Goal: Information Seeking & Learning: Compare options

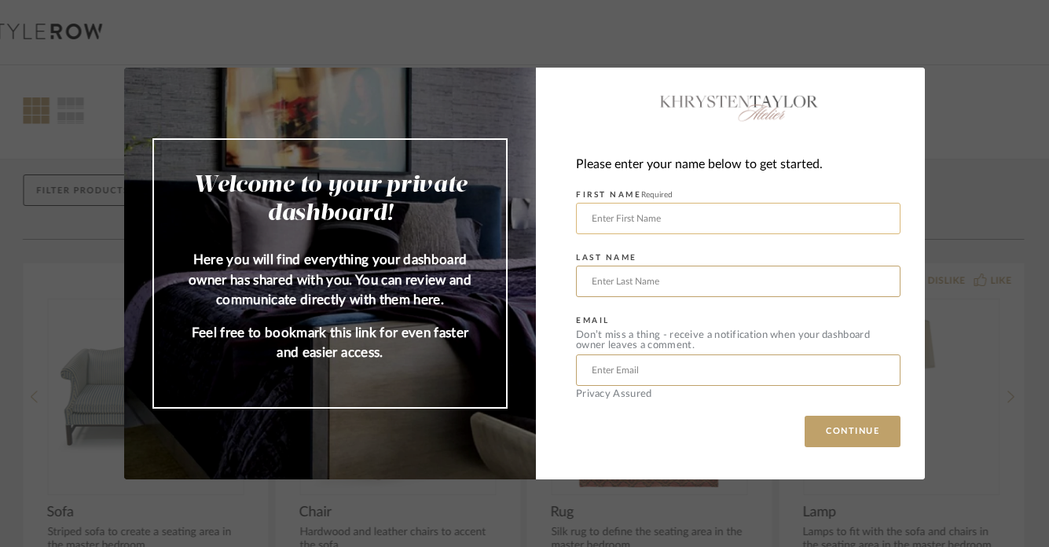
click at [600, 222] on input "text" at bounding box center [738, 218] width 325 height 31
type input "[PERSON_NAME]"
type input "[EMAIL_ADDRESS][DOMAIN_NAME]"
click at [850, 432] on button "CONTINUE" at bounding box center [853, 431] width 96 height 31
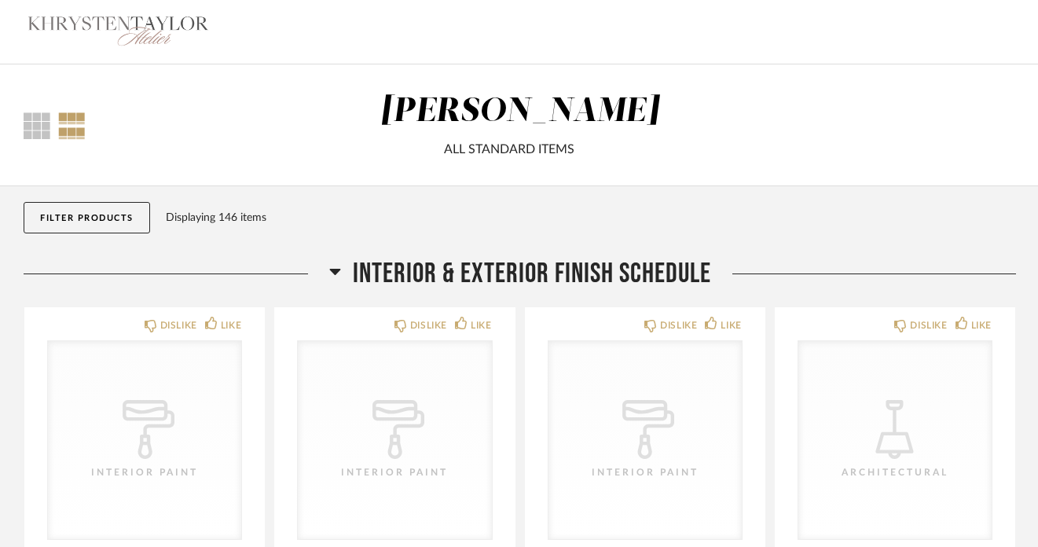
click at [66, 130] on div at bounding box center [72, 125] width 28 height 27
click at [35, 122] on div at bounding box center [37, 125] width 27 height 27
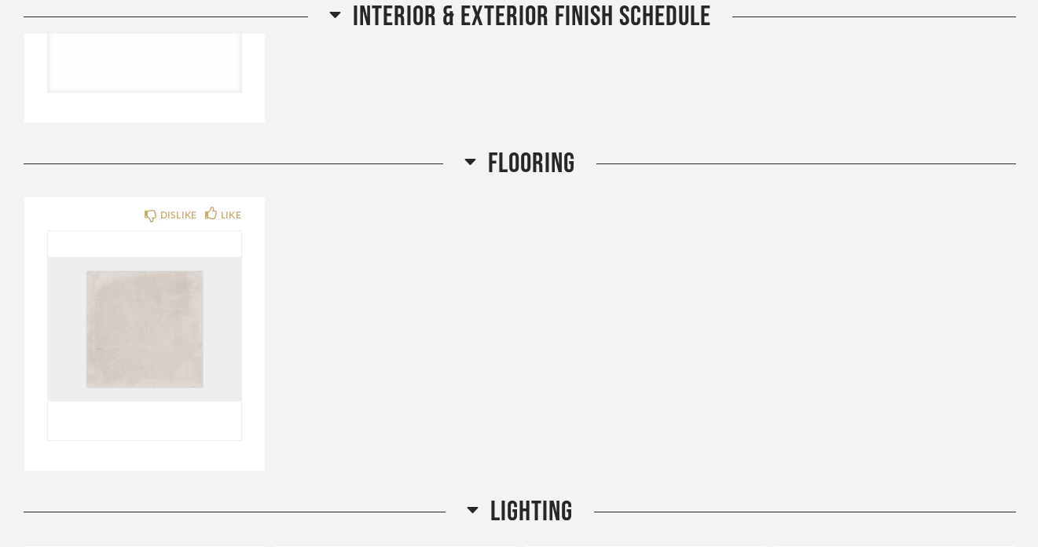
scroll to position [756, 0]
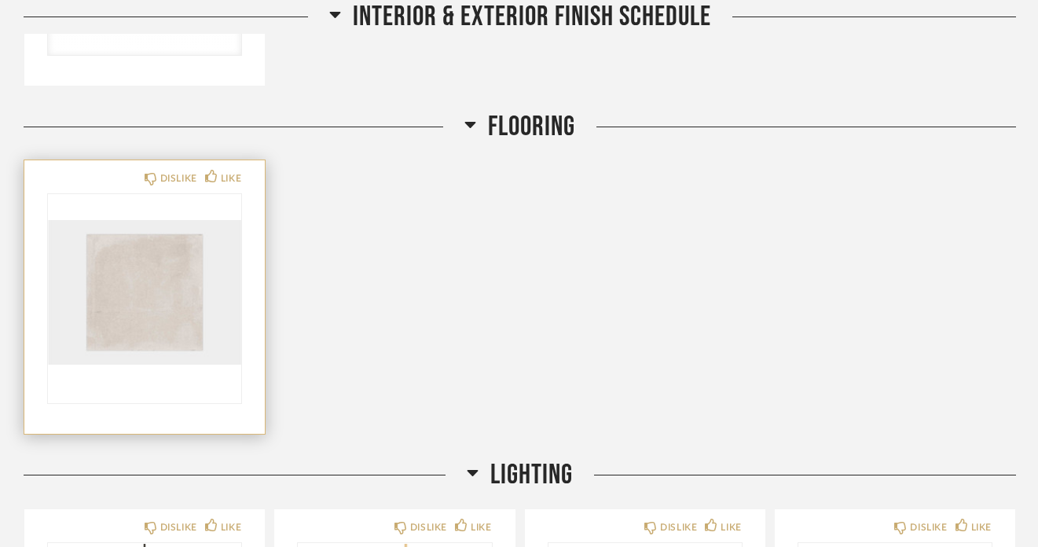
click at [101, 251] on img "0" at bounding box center [144, 292] width 193 height 196
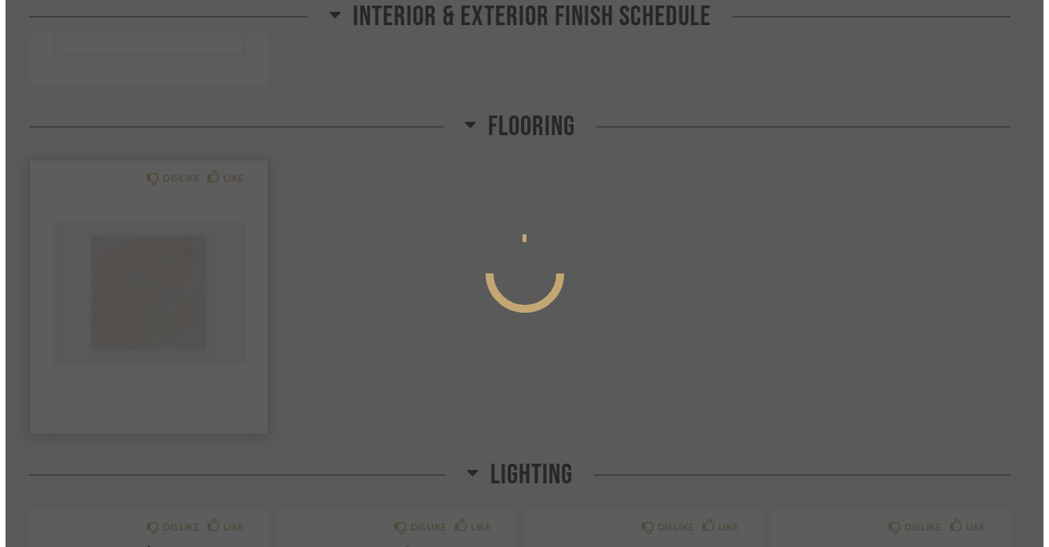
scroll to position [0, 0]
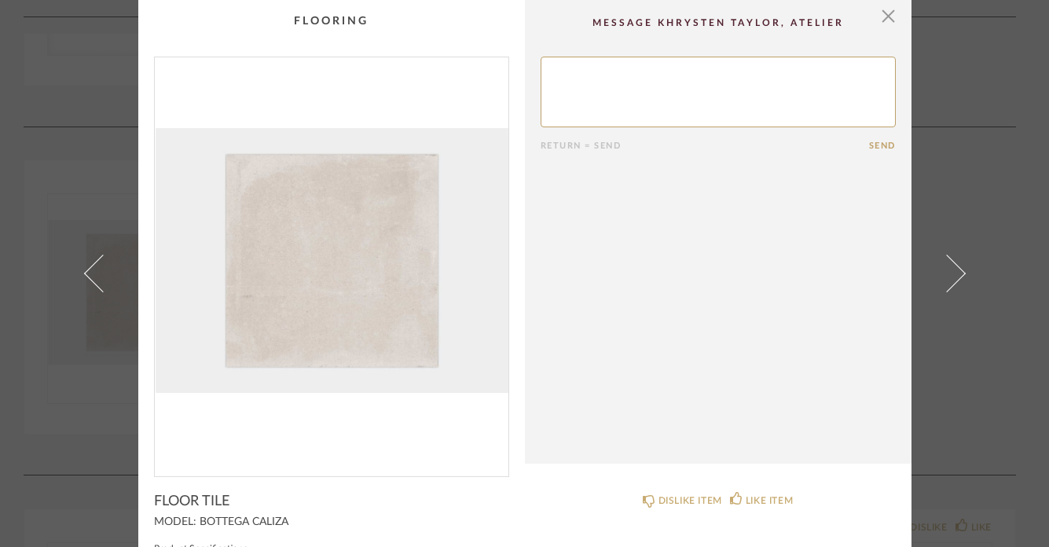
click at [414, 259] on img "0" at bounding box center [332, 260] width 354 height 406
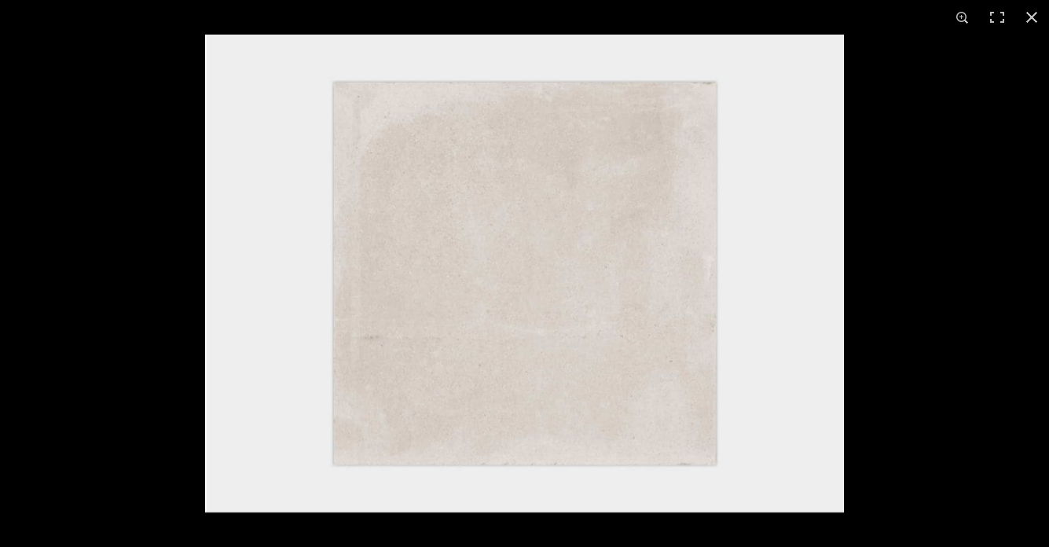
click at [815, 277] on img at bounding box center [524, 274] width 639 height 478
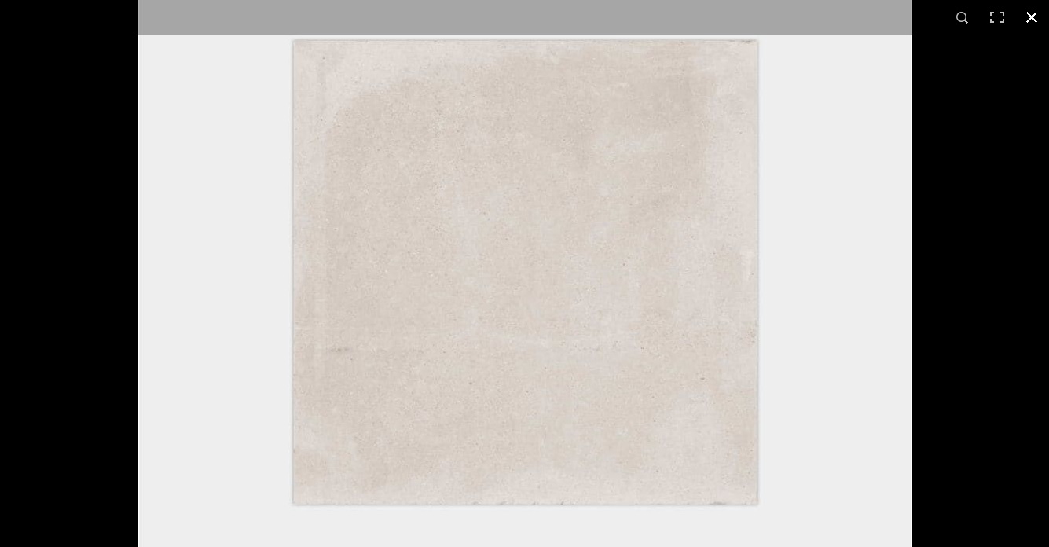
click at [1034, 19] on button at bounding box center [1032, 17] width 35 height 35
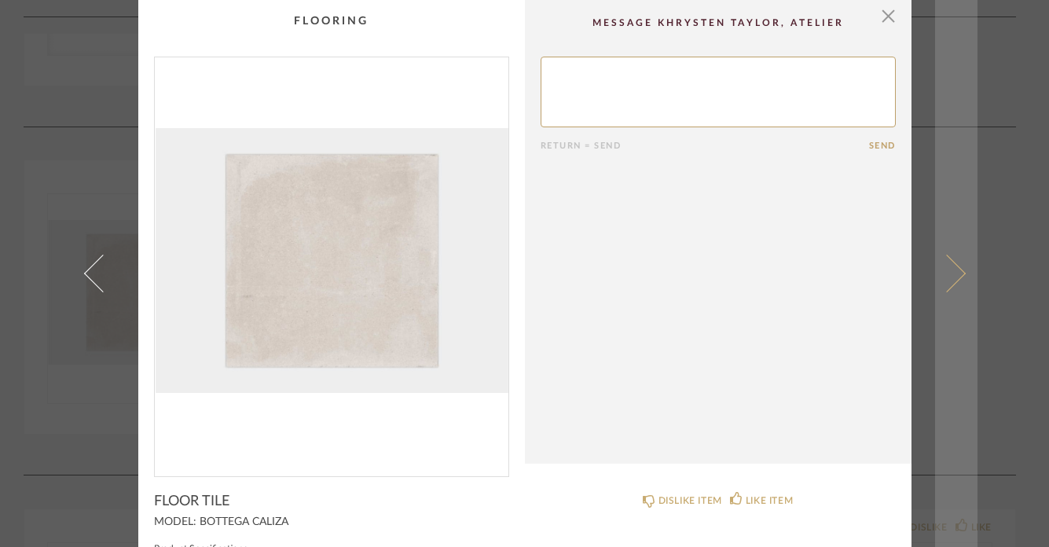
click at [953, 274] on span at bounding box center [946, 274] width 38 height 38
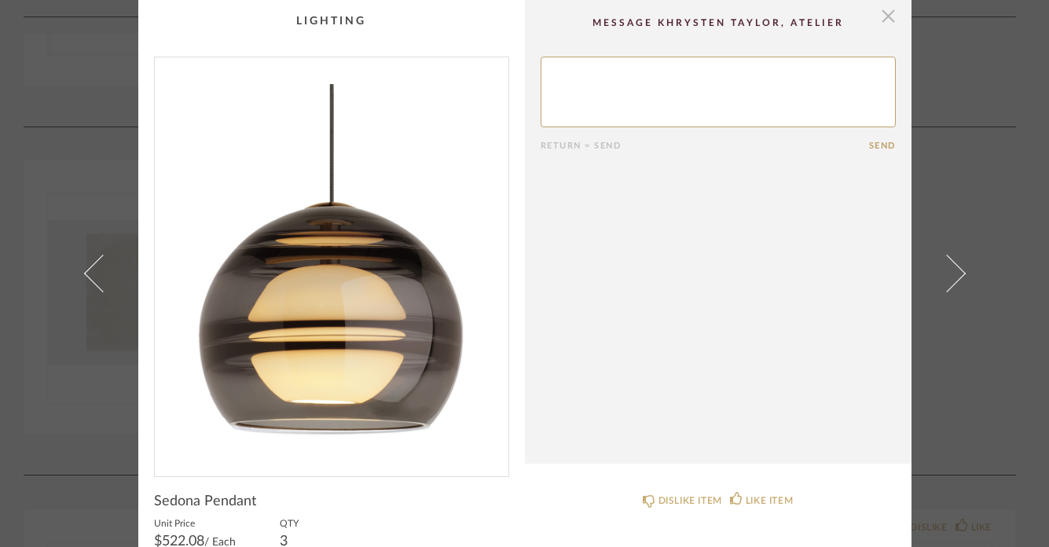
click at [879, 21] on span "button" at bounding box center [888, 15] width 31 height 31
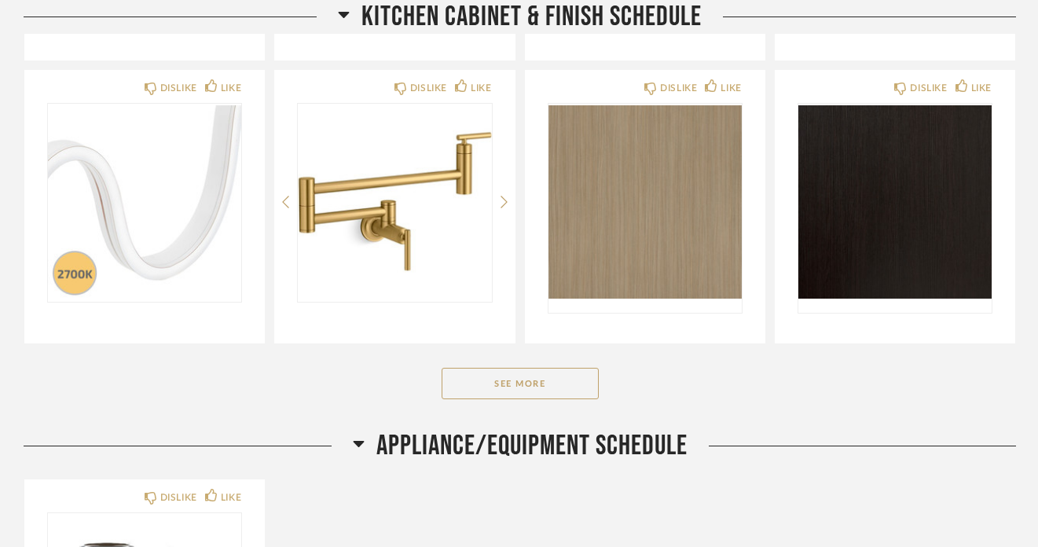
scroll to position [2784, 0]
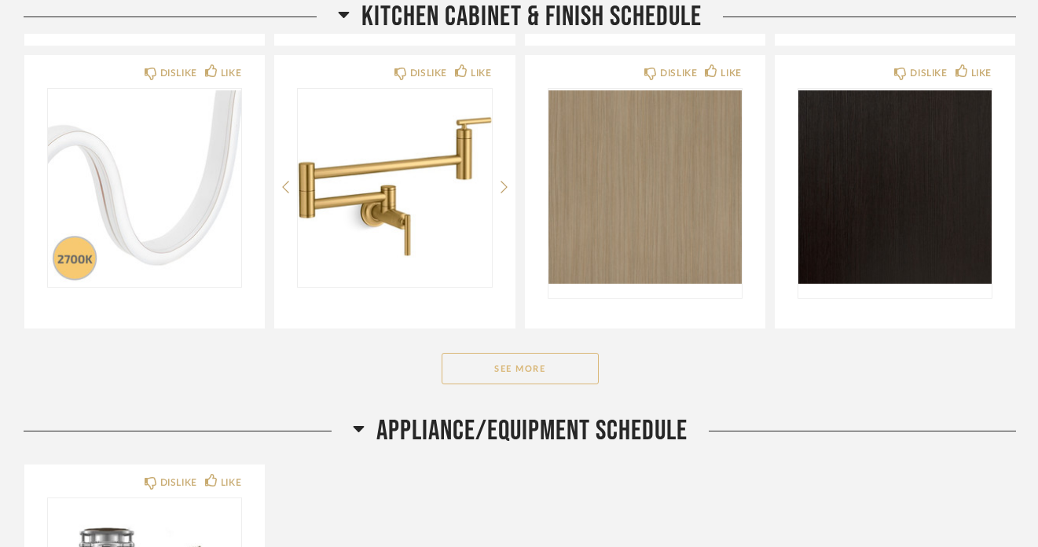
click at [551, 372] on button "See More" at bounding box center [520, 368] width 157 height 31
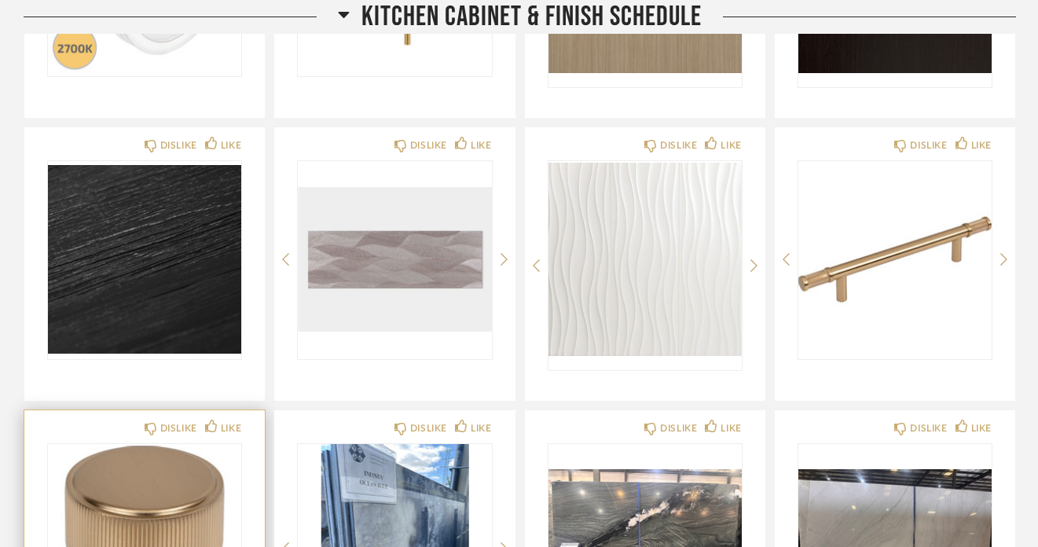
scroll to position [2991, 0]
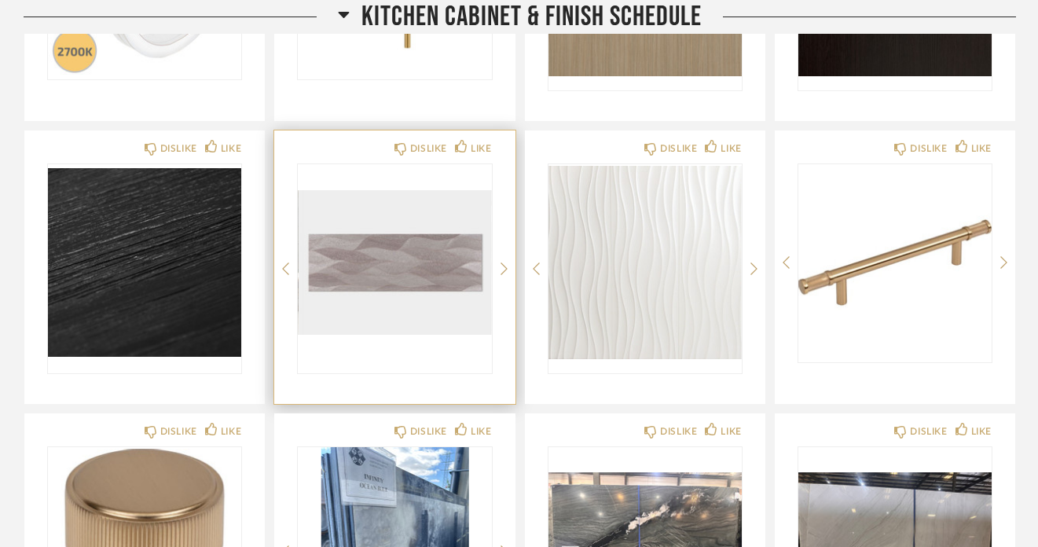
click at [411, 262] on div at bounding box center [394, 268] width 193 height 209
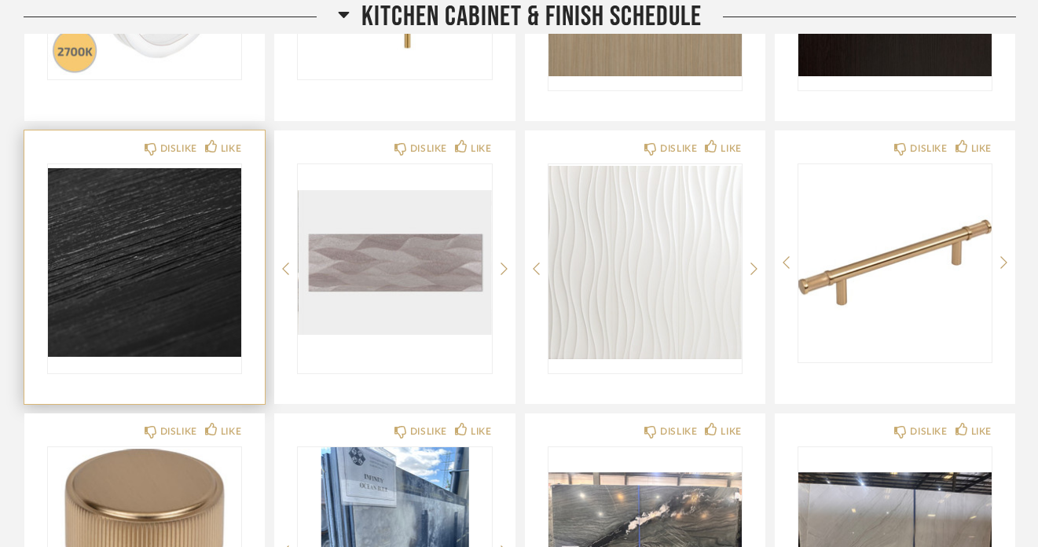
click at [156, 269] on img "0" at bounding box center [144, 262] width 193 height 196
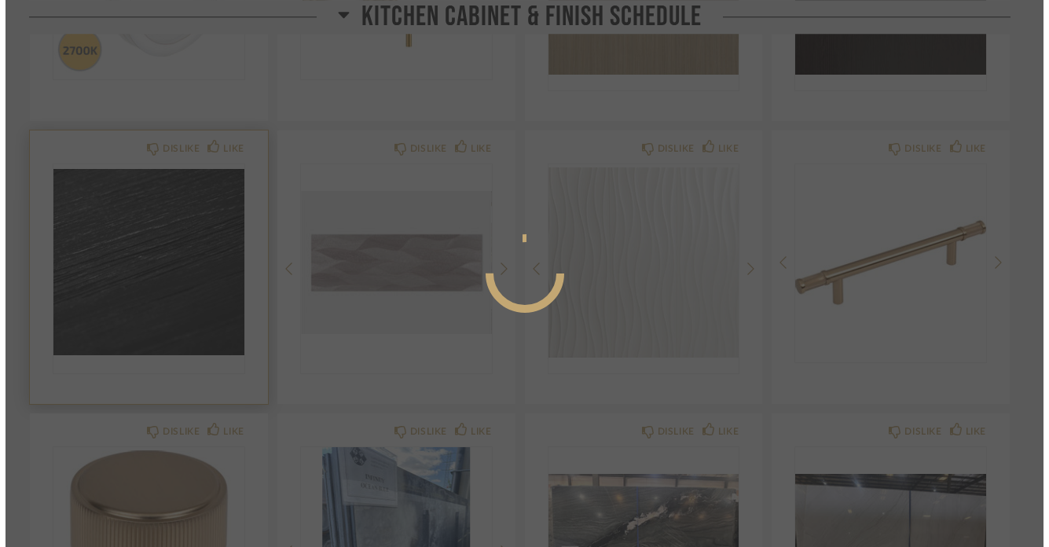
scroll to position [0, 0]
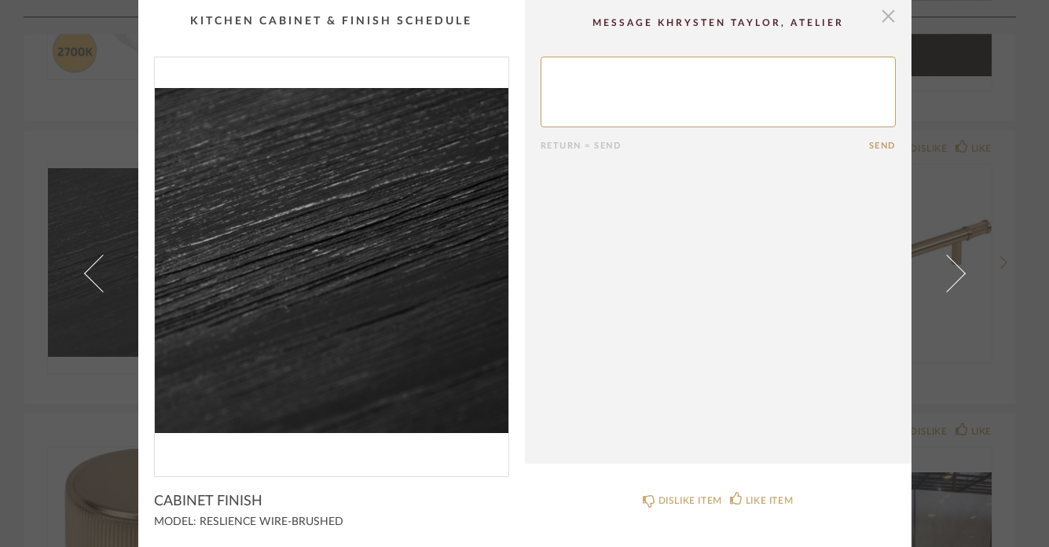
click at [885, 15] on span "button" at bounding box center [888, 15] width 31 height 31
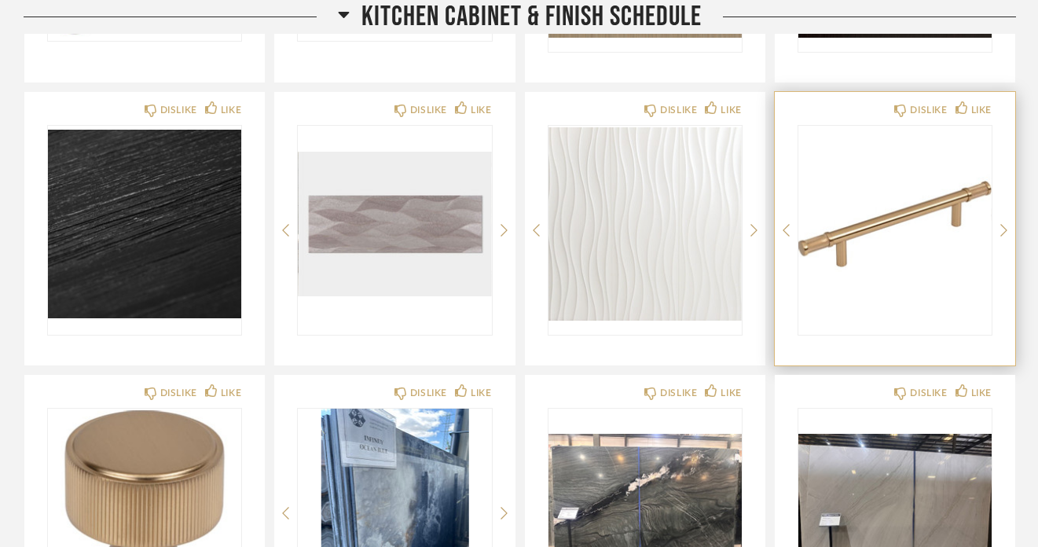
scroll to position [3024, 0]
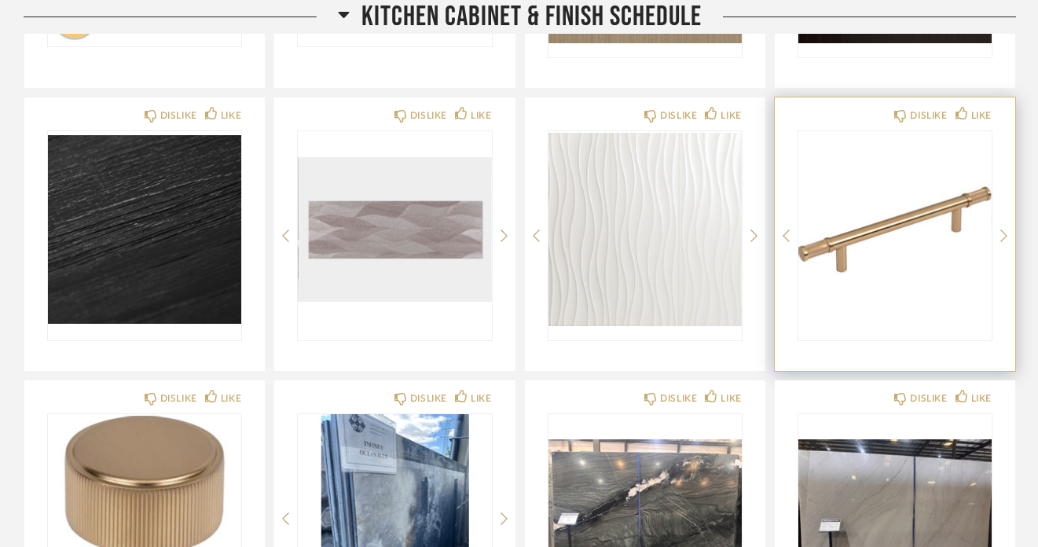
click at [924, 218] on img "0" at bounding box center [895, 229] width 193 height 196
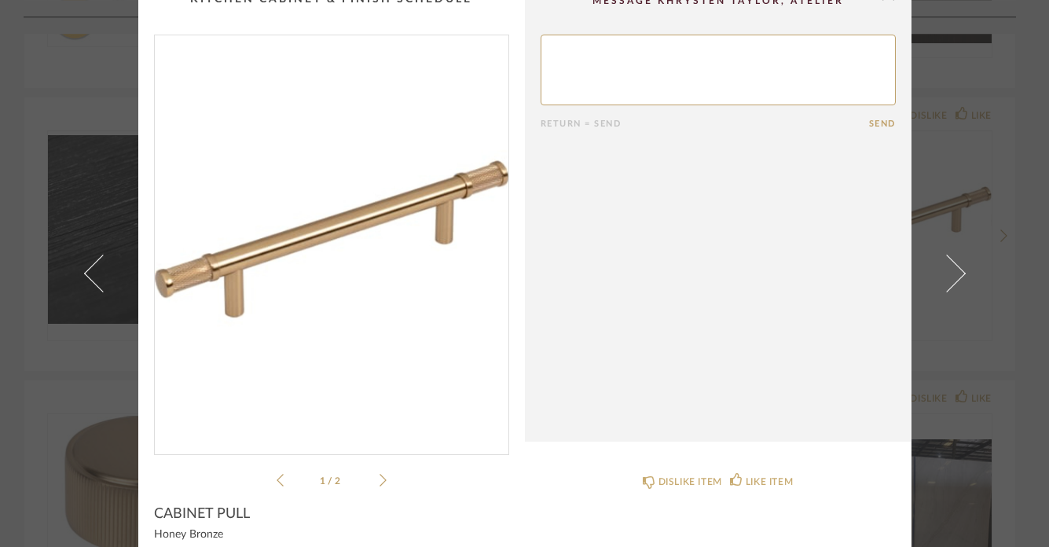
scroll to position [0, 0]
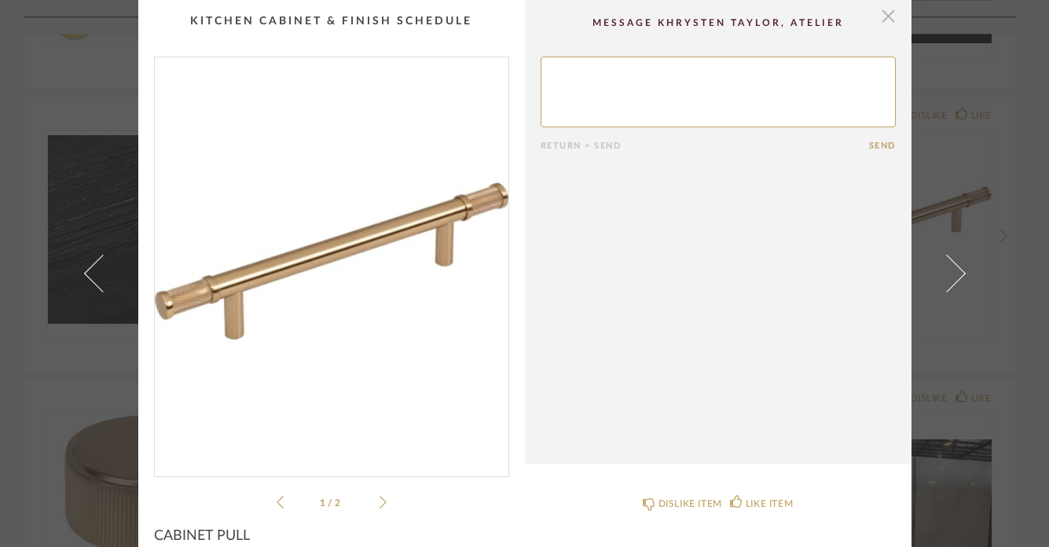
click at [885, 17] on span "button" at bounding box center [888, 15] width 31 height 31
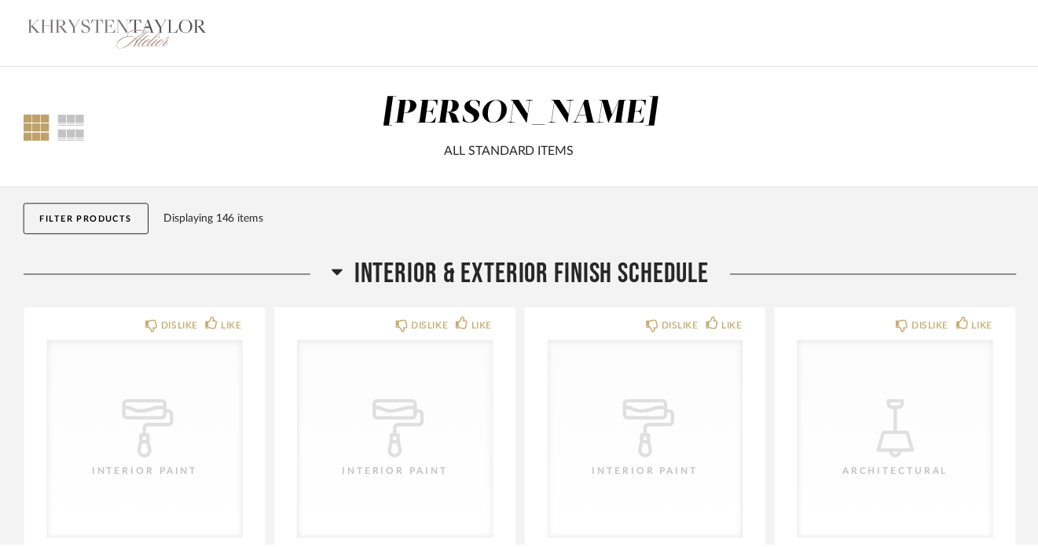
scroll to position [3024, 0]
